Goal: Information Seeking & Learning: Learn about a topic

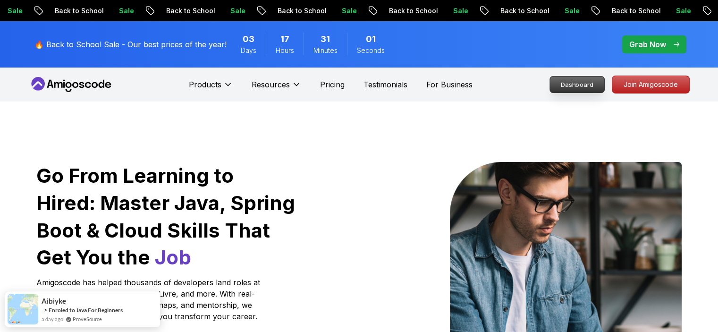
click at [601, 81] on p "Dashboard" at bounding box center [577, 84] width 54 height 16
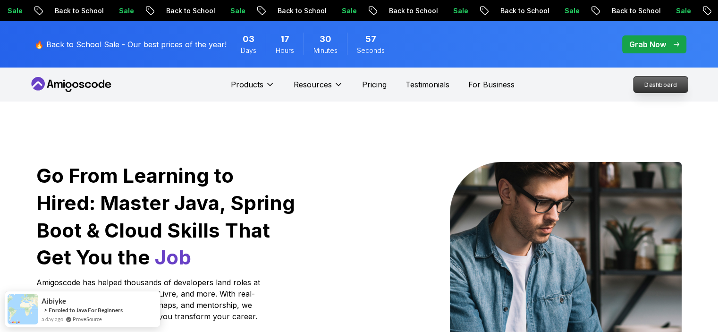
click at [662, 91] on p "Dashboard" at bounding box center [660, 84] width 54 height 16
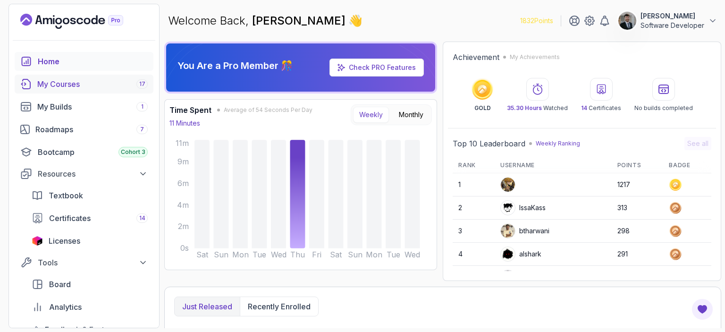
click at [51, 84] on div "My Courses 17" at bounding box center [92, 83] width 110 height 11
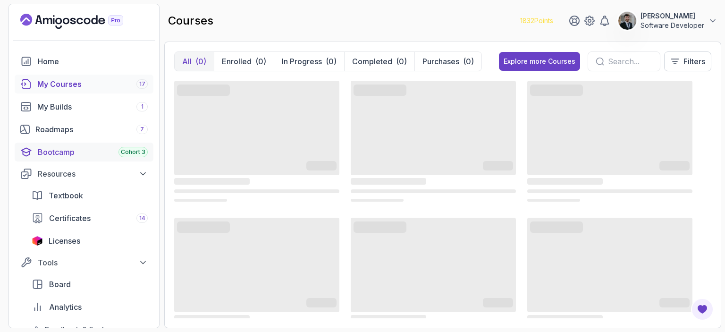
click at [59, 147] on div "Bootcamp Cohort 3" at bounding box center [93, 151] width 110 height 11
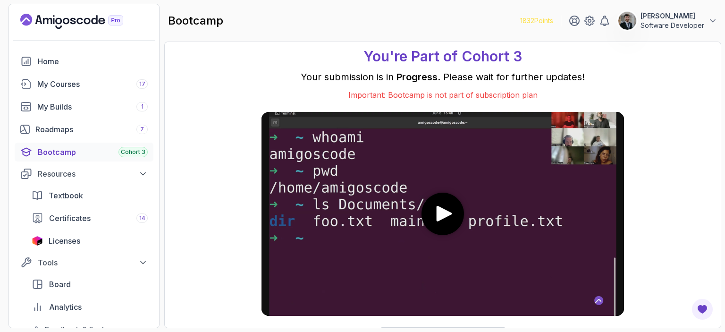
click at [717, 307] on section "1832 Points [PERSON_NAME] Software Developer Home My Courses 17 My Builds 1 Roa…" at bounding box center [362, 166] width 725 height 332
click at [75, 124] on div "Roadmaps 7" at bounding box center [91, 129] width 112 height 11
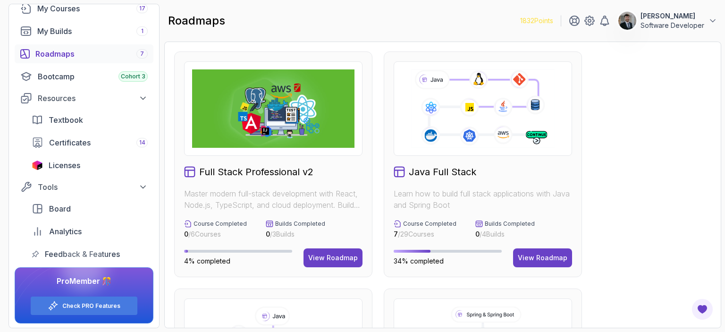
scroll to position [76, 0]
click at [717, 168] on section "1832 Points [PERSON_NAME] Software Developer Home My Courses 17 My Builds 1 Roa…" at bounding box center [362, 166] width 725 height 332
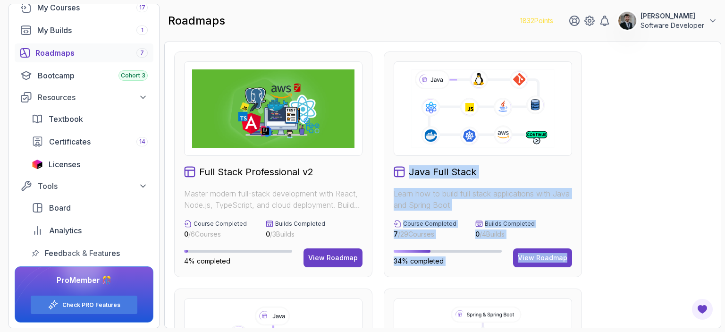
drag, startPoint x: 720, startPoint y: 151, endPoint x: 665, endPoint y: 253, distance: 116.8
click at [665, 253] on div "Full Stack Professional v2 Master modern full-stack development with React, Nod…" at bounding box center [442, 185] width 557 height 286
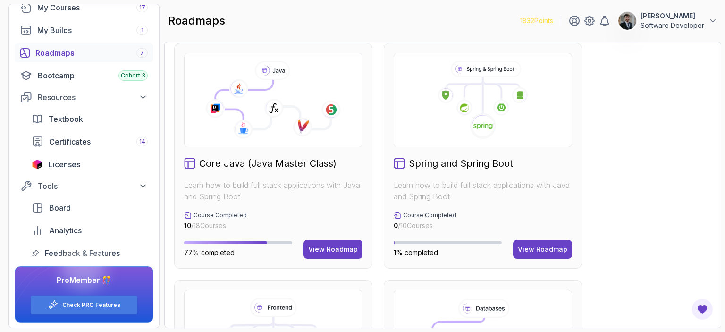
scroll to position [264, 0]
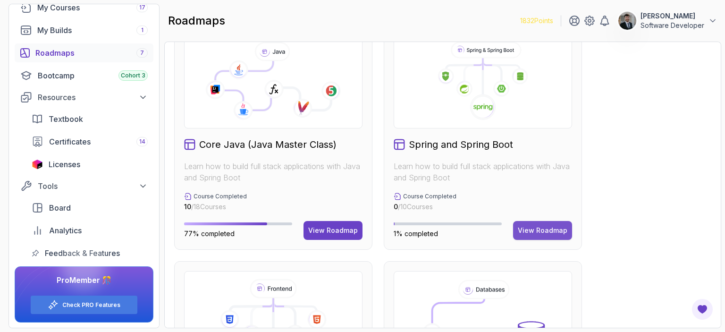
click at [529, 233] on div "View Roadmap" at bounding box center [543, 230] width 50 height 9
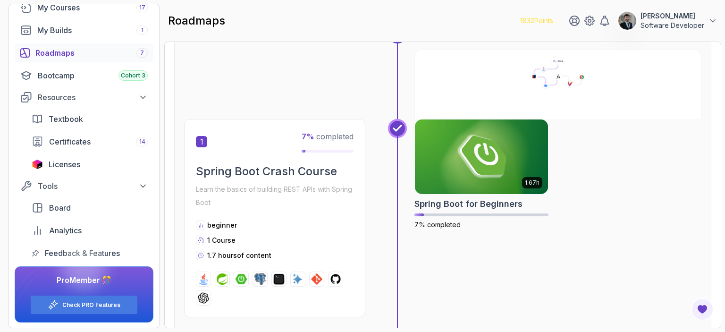
scroll to position [123, 0]
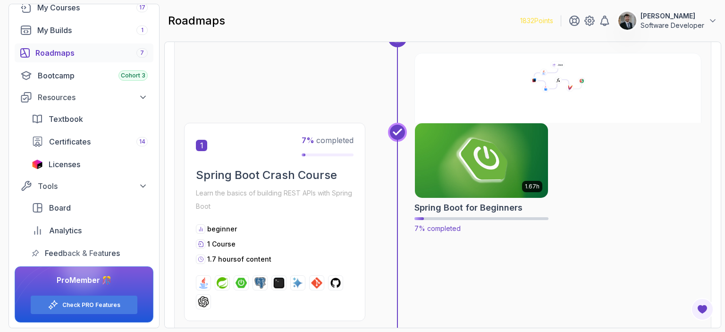
click at [495, 151] on img at bounding box center [482, 160] width 140 height 78
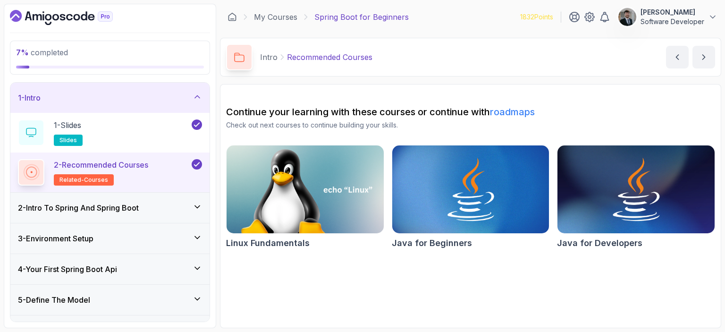
click at [143, 213] on div "2 - Intro To Spring And Spring Boot" at bounding box center [109, 208] width 199 height 30
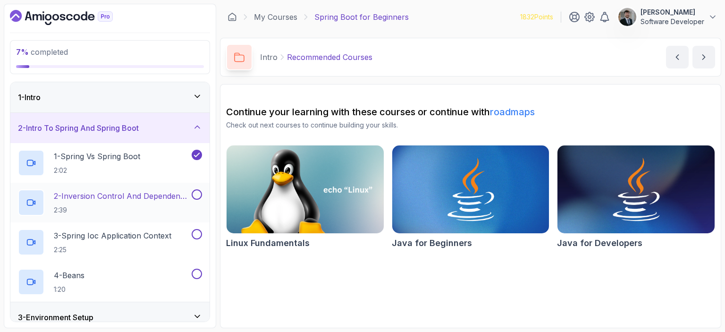
click at [139, 199] on p "2 - Inversion Control And Dependency Injection" at bounding box center [122, 195] width 136 height 11
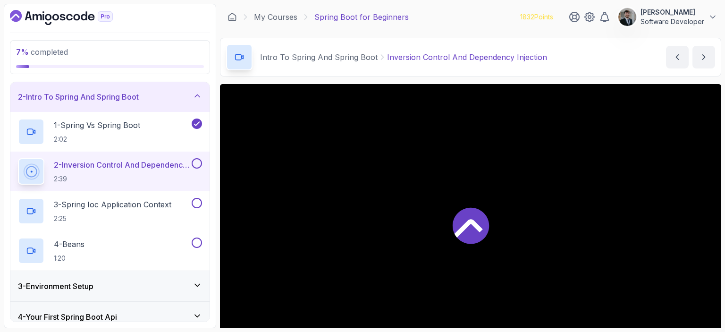
scroll to position [38, 0]
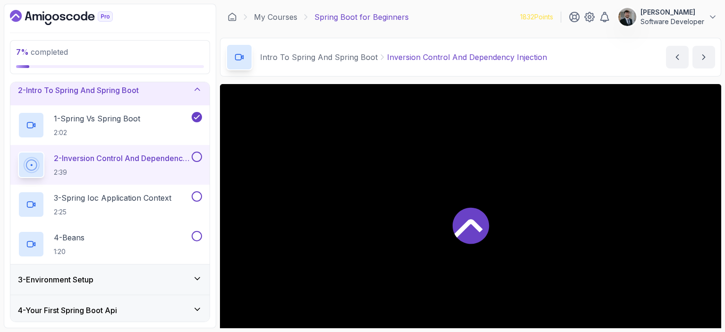
click at [114, 168] on p "2:39" at bounding box center [122, 172] width 136 height 9
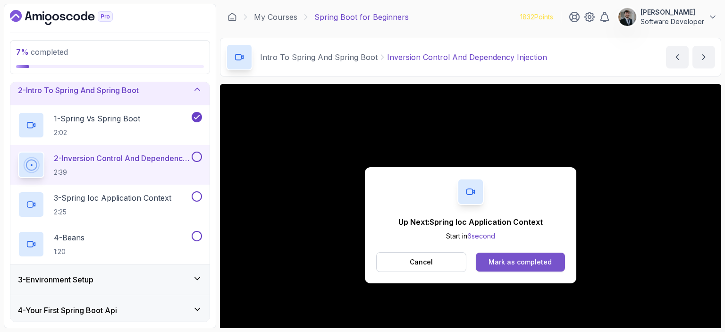
click at [518, 258] on div "Mark as completed" at bounding box center [519, 261] width 63 height 9
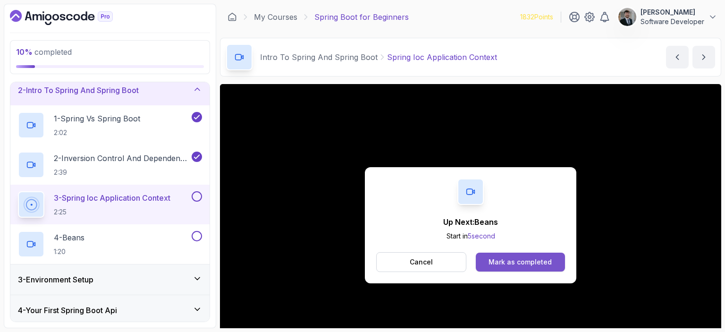
click at [509, 258] on div "Mark as completed" at bounding box center [519, 261] width 63 height 9
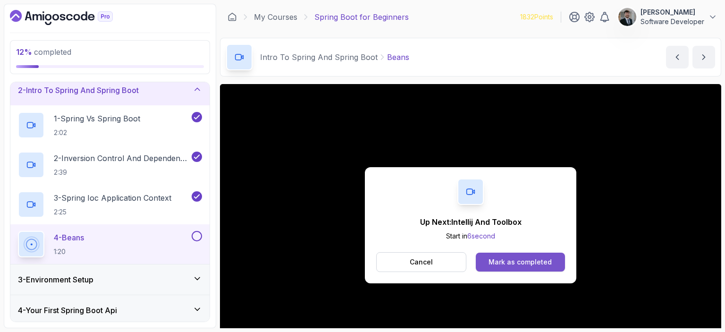
click at [502, 258] on div "Mark as completed" at bounding box center [519, 261] width 63 height 9
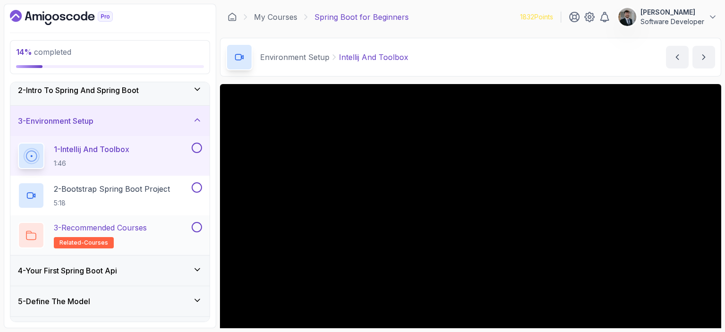
click at [196, 228] on button at bounding box center [197, 227] width 10 height 10
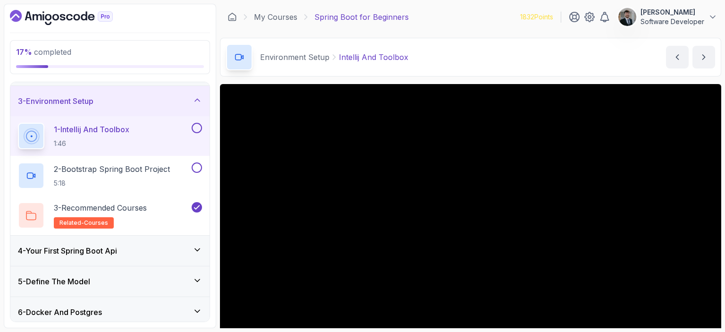
scroll to position [76, 0]
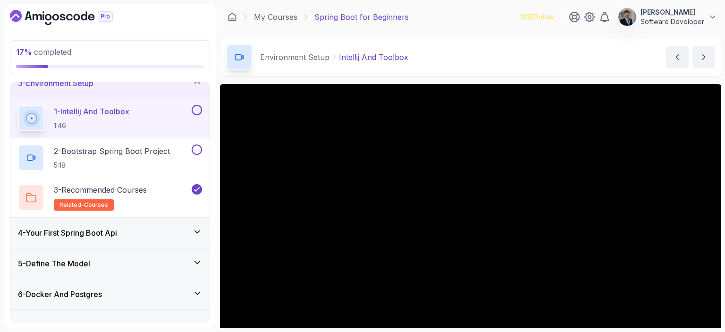
click at [717, 148] on section "17 % completed 1 - Intro 2 - Intro To Spring And Spring Boot 3 - Environment Se…" at bounding box center [362, 166] width 725 height 332
click at [217, 125] on div "17 % completed 1 - Intro 2 - Intro To Spring And Spring Boot 3 - Environment Se…" at bounding box center [362, 166] width 717 height 324
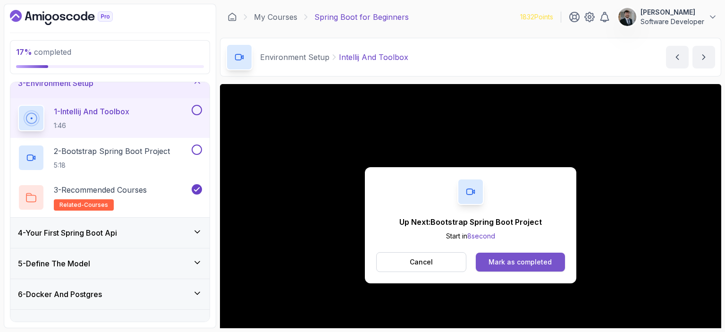
click at [519, 254] on button "Mark as completed" at bounding box center [520, 261] width 89 height 19
